Goal: Information Seeking & Learning: Learn about a topic

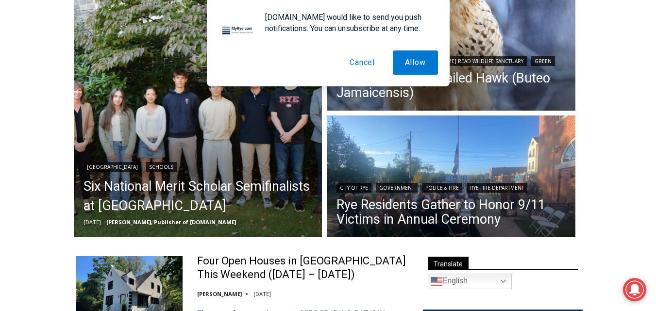
scroll to position [158, 0]
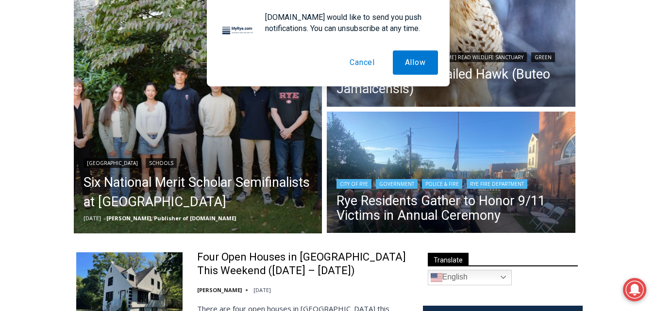
click at [433, 153] on img "Read More Rye Residents Gather to Honor 9/11 Victims in Annual Ceremony" at bounding box center [451, 174] width 249 height 124
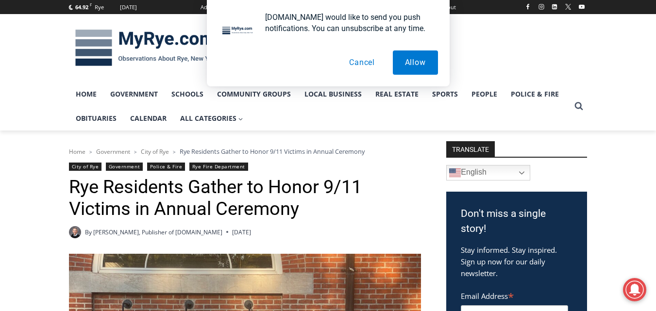
click at [360, 63] on button "Cancel" at bounding box center [362, 63] width 50 height 24
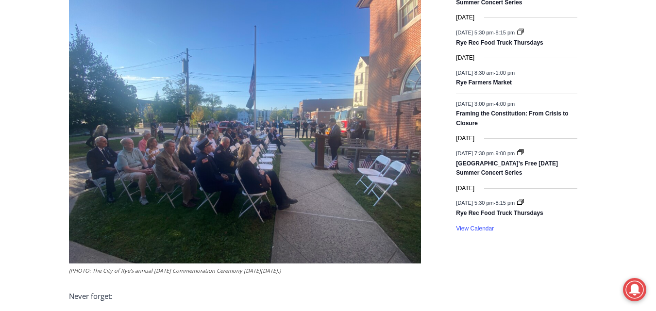
scroll to position [767, 0]
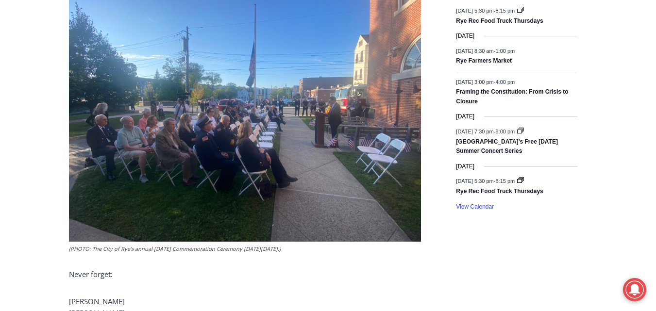
click at [266, 127] on img at bounding box center [245, 110] width 352 height 264
drag, startPoint x: 289, startPoint y: 163, endPoint x: 292, endPoint y: 158, distance: 5.9
click at [289, 163] on img at bounding box center [245, 110] width 352 height 264
click at [295, 154] on img at bounding box center [245, 110] width 352 height 264
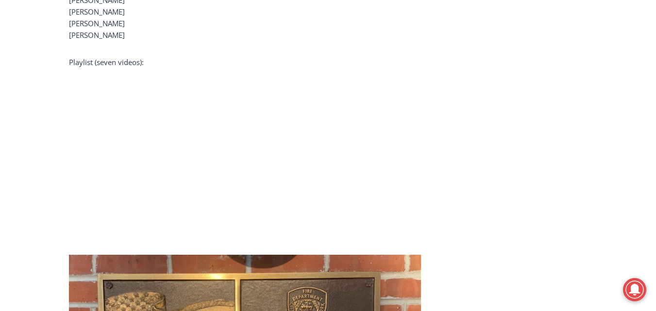
scroll to position [1139, 0]
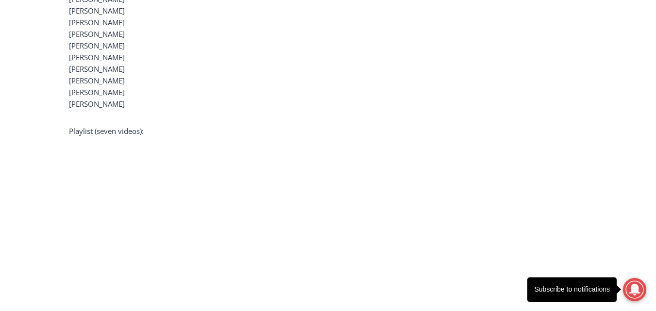
click at [610, 285] on div "Subscribe to notifications" at bounding box center [572, 289] width 89 height 25
